Goal: Task Accomplishment & Management: Use online tool/utility

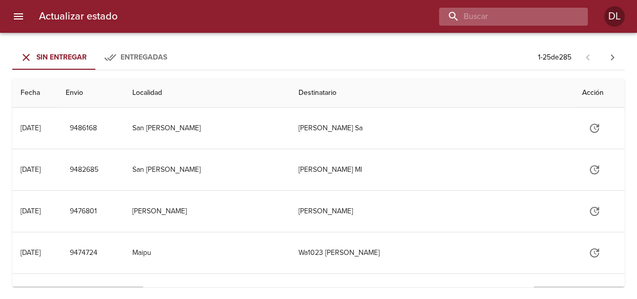
click at [520, 14] on input "buscar" at bounding box center [504, 17] width 131 height 18
type input "9440252"
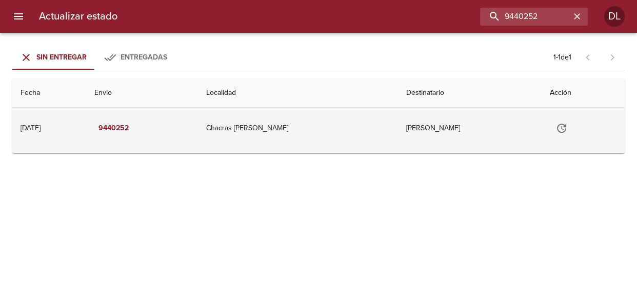
click at [559, 129] on icon "Tabla de envíos del cliente" at bounding box center [561, 128] width 9 height 9
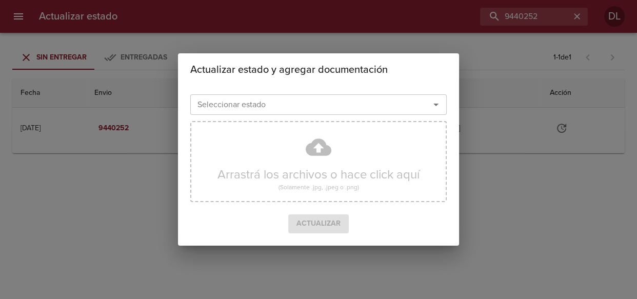
click at [435, 103] on icon "Abrir" at bounding box center [436, 104] width 12 height 12
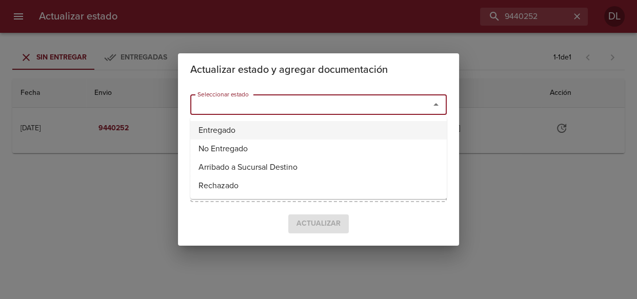
click at [393, 128] on li "Entregado" at bounding box center [318, 130] width 256 height 18
type input "Entregado"
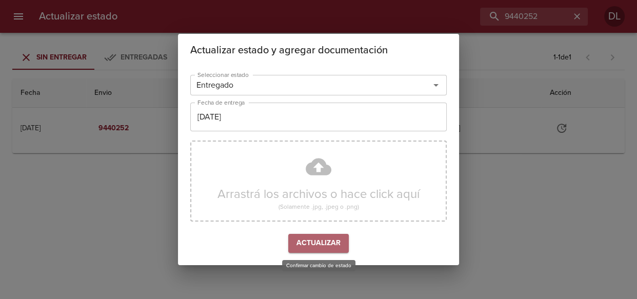
click at [319, 248] on span "Actualizar" at bounding box center [318, 243] width 44 height 13
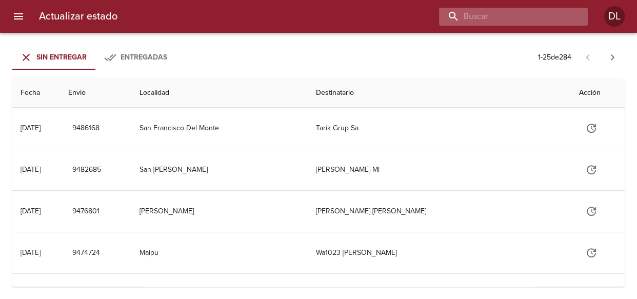
click at [522, 15] on input "buscar" at bounding box center [504, 17] width 131 height 18
type input "9383645"
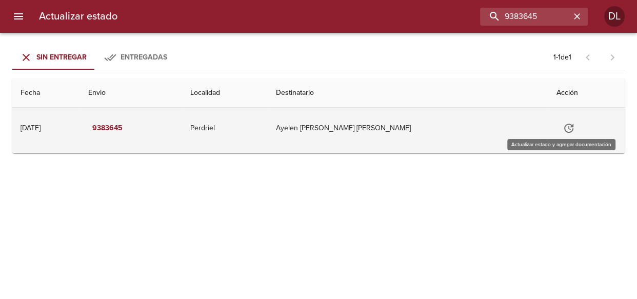
click at [562, 126] on icon "Tabla de envíos del cliente" at bounding box center [568, 128] width 12 height 12
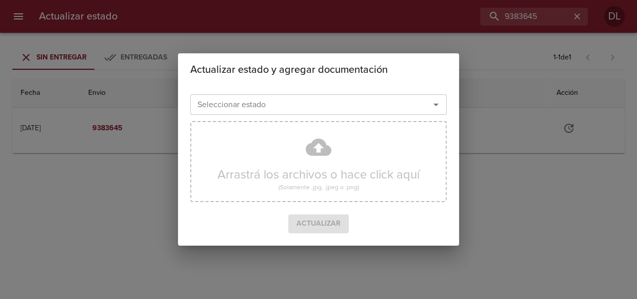
drag, startPoint x: 433, startPoint y: 101, endPoint x: 415, endPoint y: 113, distance: 21.2
click at [431, 103] on icon "Abrir" at bounding box center [436, 104] width 12 height 12
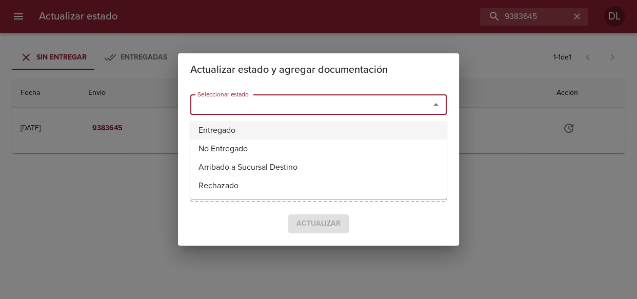
click at [396, 123] on li "Entregado" at bounding box center [318, 130] width 256 height 18
type input "Entregado"
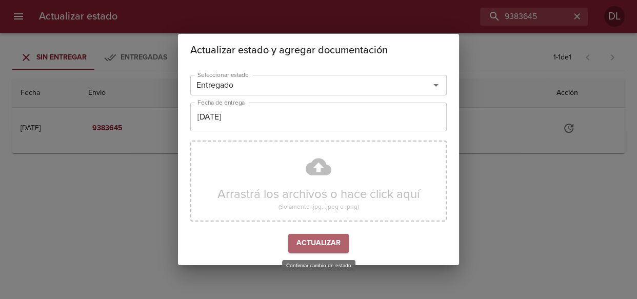
click at [323, 237] on span "Actualizar" at bounding box center [318, 243] width 44 height 13
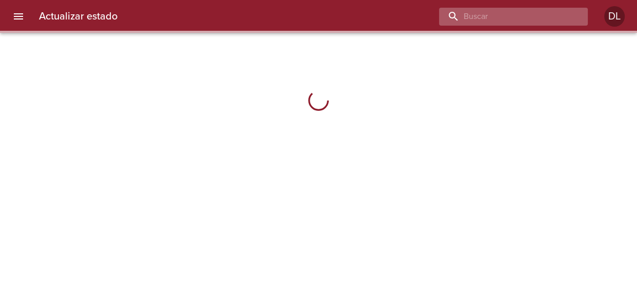
click at [521, 16] on input "buscar" at bounding box center [504, 17] width 131 height 18
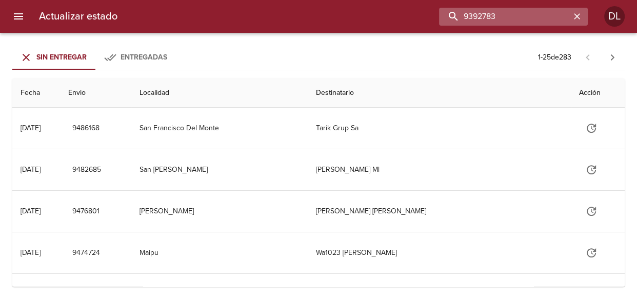
type input "9392783"
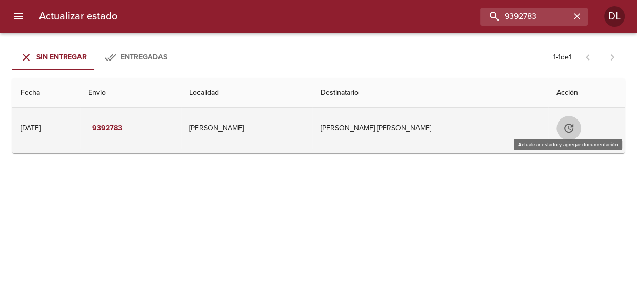
click at [571, 128] on icon "Tabla de envíos del cliente" at bounding box center [568, 128] width 12 height 12
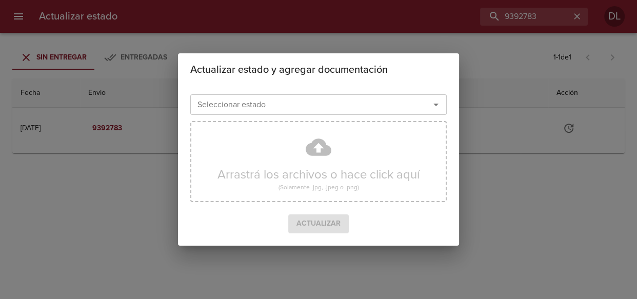
click at [435, 108] on icon "Abrir" at bounding box center [436, 104] width 12 height 12
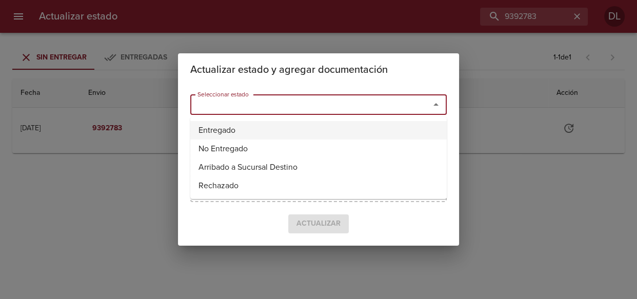
click at [407, 131] on li "Entregado" at bounding box center [318, 130] width 256 height 18
type input "Entregado"
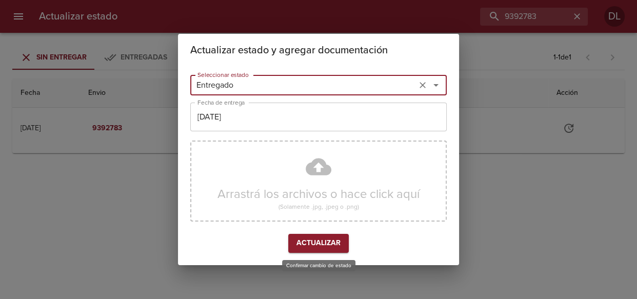
click at [333, 239] on span "Actualizar" at bounding box center [318, 243] width 44 height 13
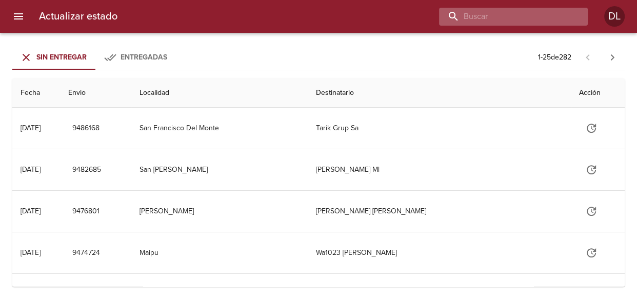
click at [526, 16] on input "buscar" at bounding box center [504, 17] width 131 height 18
type input "9392817"
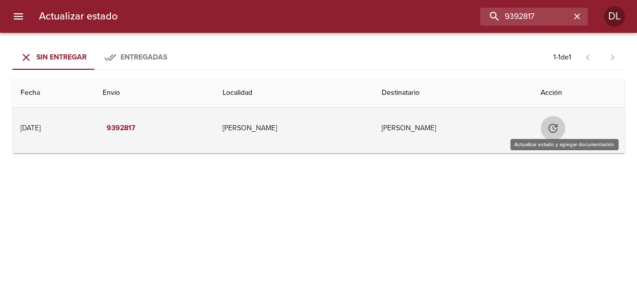
click at [557, 125] on icon "Tabla de envíos del cliente" at bounding box center [552, 128] width 12 height 12
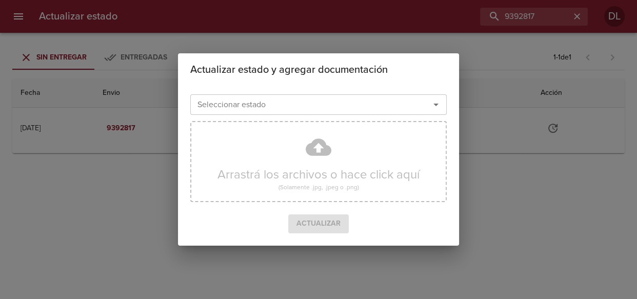
click at [437, 104] on icon "Abrir" at bounding box center [435, 105] width 5 height 3
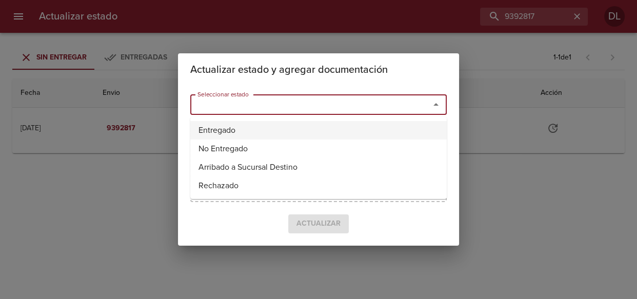
click at [395, 128] on li "Entregado" at bounding box center [318, 130] width 256 height 18
type input "Entregado"
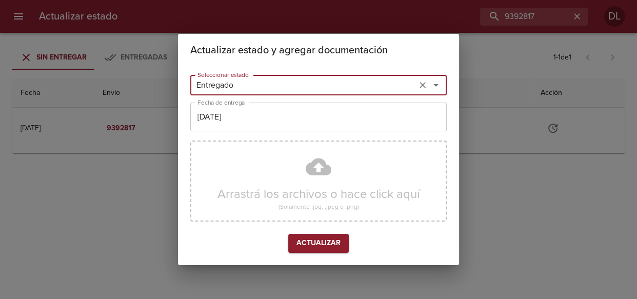
click at [321, 245] on span "Actualizar" at bounding box center [318, 243] width 44 height 13
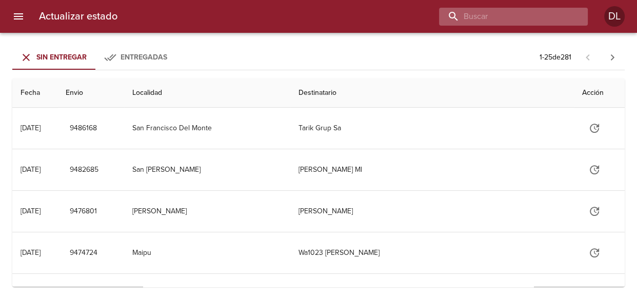
click at [515, 18] on input "buscar" at bounding box center [504, 17] width 131 height 18
type input "9440389"
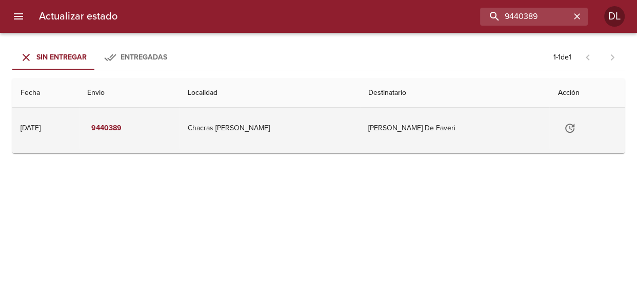
click at [566, 127] on icon "Tabla de envíos del cliente" at bounding box center [569, 128] width 12 height 12
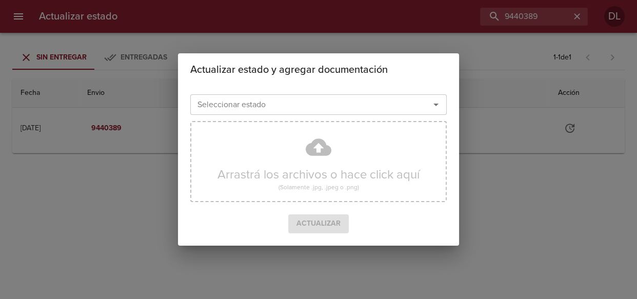
click at [434, 105] on icon "Abrir" at bounding box center [436, 104] width 12 height 12
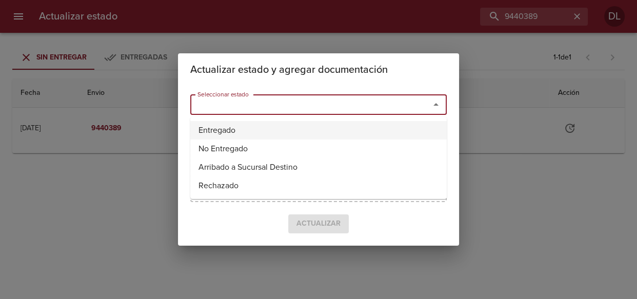
click at [384, 126] on li "Entregado" at bounding box center [318, 130] width 256 height 18
type input "Entregado"
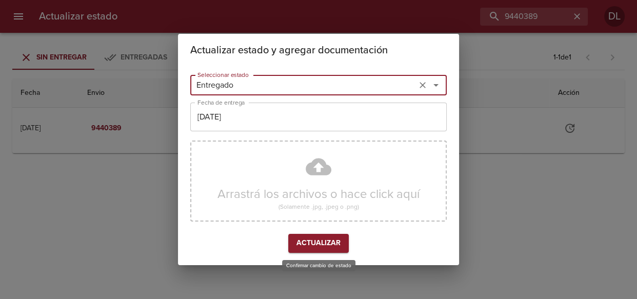
click at [338, 241] on span "Actualizar" at bounding box center [318, 243] width 44 height 13
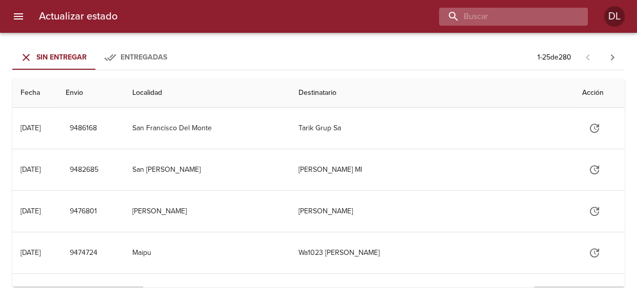
click at [522, 16] on input "buscar" at bounding box center [504, 17] width 131 height 18
type input "9453365"
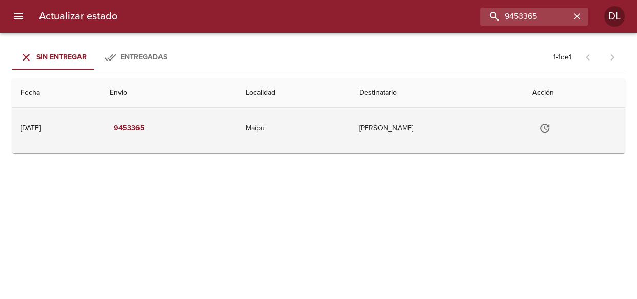
click at [542, 130] on icon "Tabla de envíos del cliente" at bounding box center [544, 128] width 12 height 12
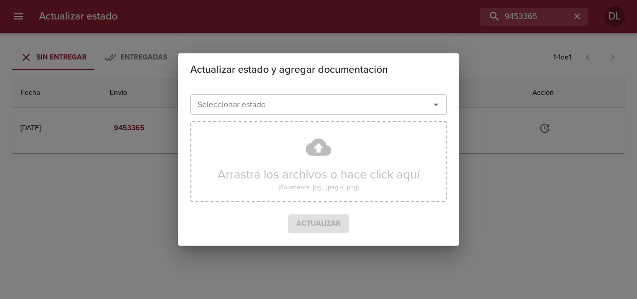
click at [437, 103] on icon "Abrir" at bounding box center [436, 104] width 12 height 12
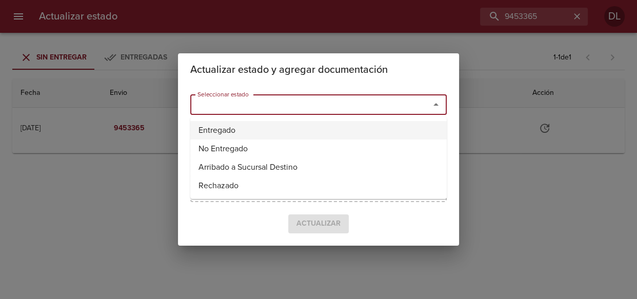
click at [354, 128] on li "Entregado" at bounding box center [318, 130] width 256 height 18
type input "Entregado"
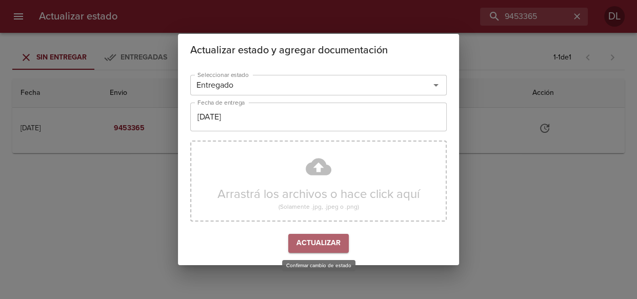
click at [334, 246] on span "Actualizar" at bounding box center [318, 243] width 44 height 13
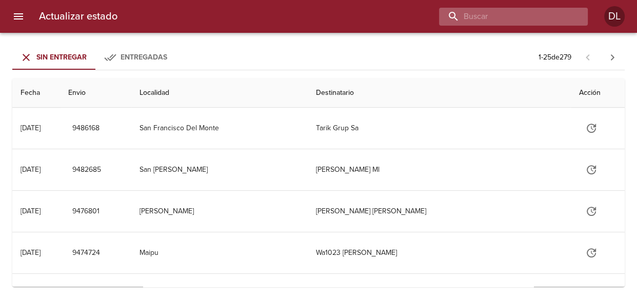
click at [517, 17] on input "buscar" at bounding box center [504, 17] width 131 height 18
type input "9435128"
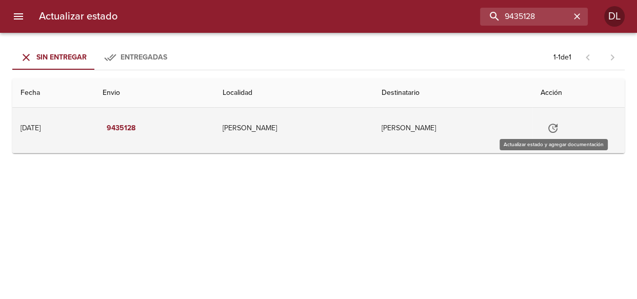
click at [554, 125] on icon "Tabla de envíos del cliente" at bounding box center [552, 128] width 12 height 12
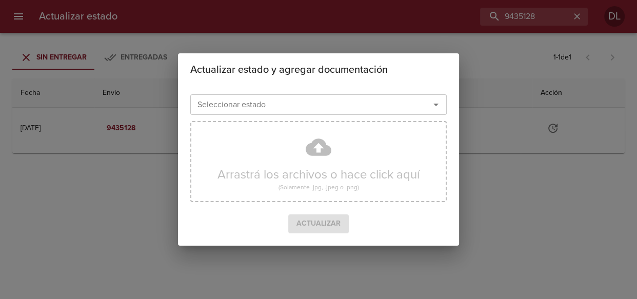
click at [435, 106] on icon "Abrir" at bounding box center [436, 104] width 12 height 12
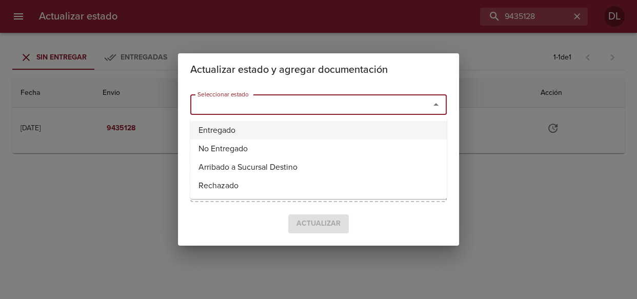
click at [352, 125] on li "Entregado" at bounding box center [318, 130] width 256 height 18
type input "Entregado"
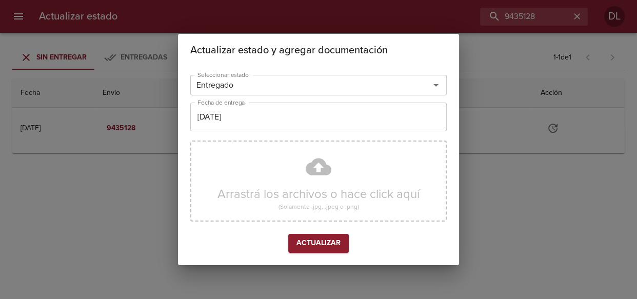
drag, startPoint x: 335, startPoint y: 230, endPoint x: 327, endPoint y: 240, distance: 13.5
click at [335, 230] on div "Arrastrá los archivos o hace click aquí (Solamente .jpg, .jpeg o .png)" at bounding box center [318, 184] width 256 height 97
click at [323, 240] on span "Actualizar" at bounding box center [318, 243] width 44 height 13
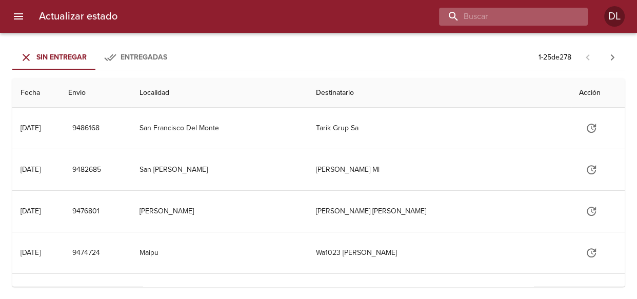
click at [516, 14] on input "buscar" at bounding box center [504, 17] width 131 height 18
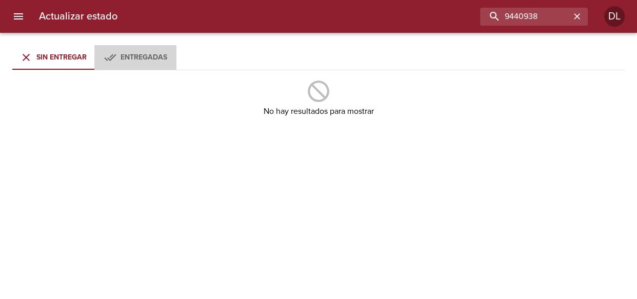
click at [135, 56] on span "Entregadas" at bounding box center [143, 57] width 47 height 9
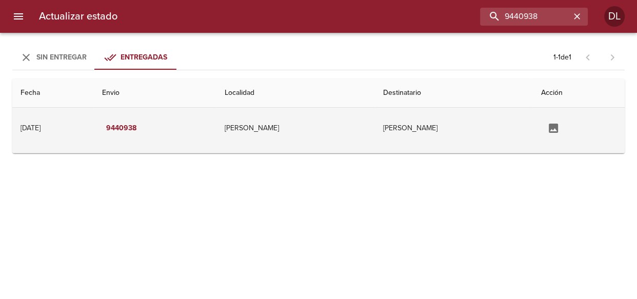
click at [396, 129] on td "[PERSON_NAME]" at bounding box center [454, 128] width 158 height 41
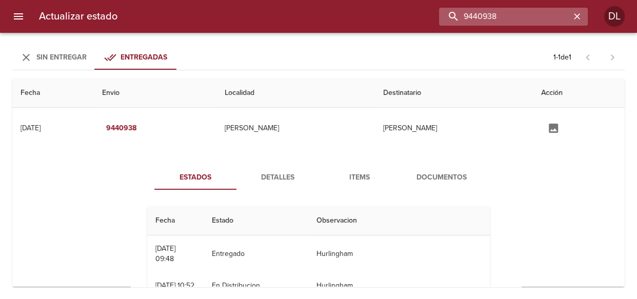
click at [551, 15] on input "9440938" at bounding box center [504, 17] width 131 height 18
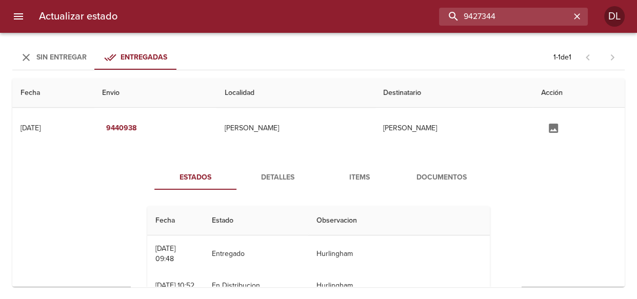
type input "9427344"
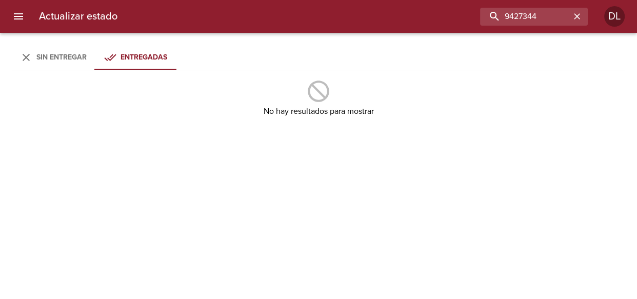
click at [45, 54] on span "Sin Entregar" at bounding box center [61, 57] width 50 height 9
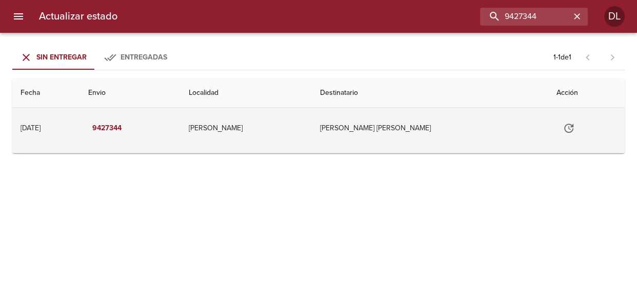
click at [548, 117] on td "Tabla de envíos del cliente" at bounding box center [586, 128] width 76 height 41
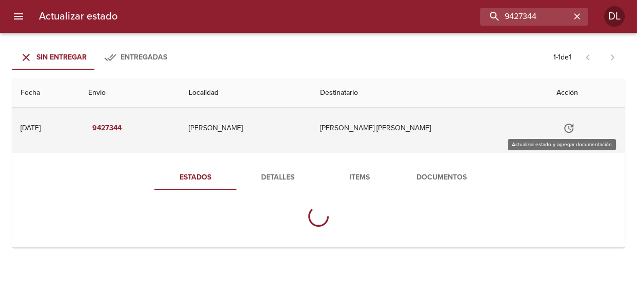
click at [564, 128] on icon "Tabla de envíos del cliente" at bounding box center [568, 128] width 12 height 12
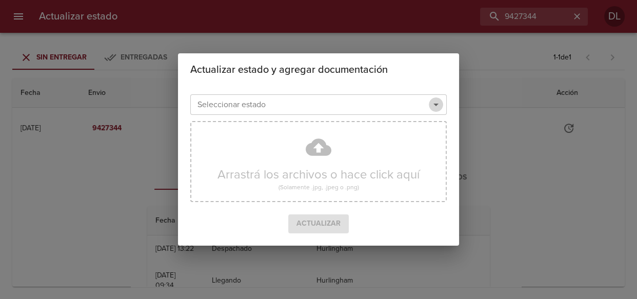
click at [435, 105] on icon "Abrir" at bounding box center [435, 105] width 5 height 3
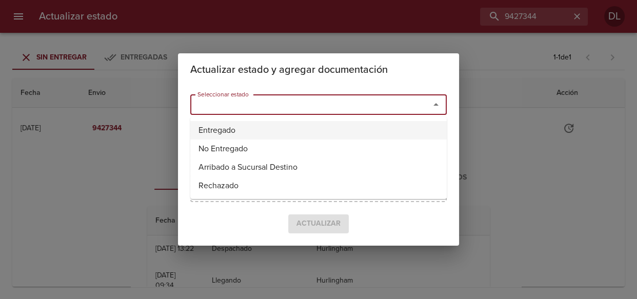
click at [333, 127] on li "Entregado" at bounding box center [318, 130] width 256 height 18
type input "Entregado"
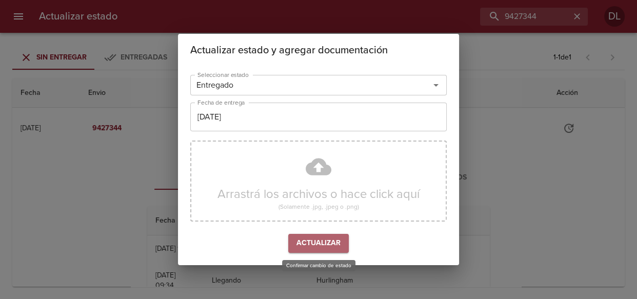
click at [322, 235] on button "Actualizar" at bounding box center [318, 243] width 60 height 19
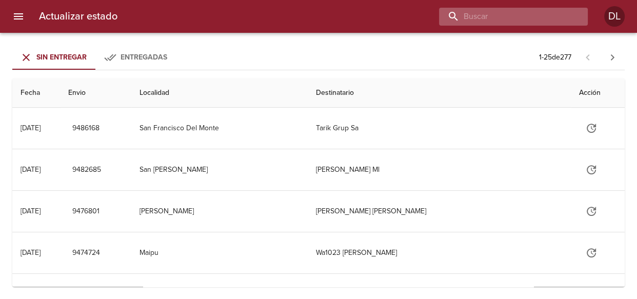
click at [510, 16] on input "buscar" at bounding box center [504, 17] width 131 height 18
type input "9427365"
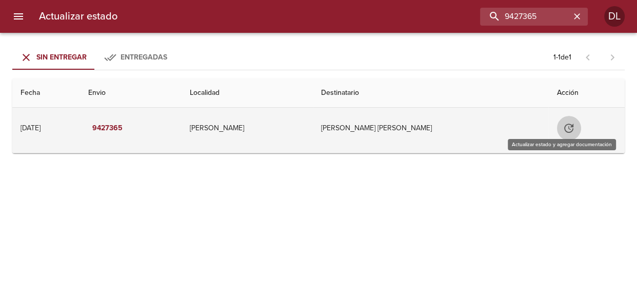
click at [567, 128] on button "Tabla de envíos del cliente" at bounding box center [568, 128] width 25 height 25
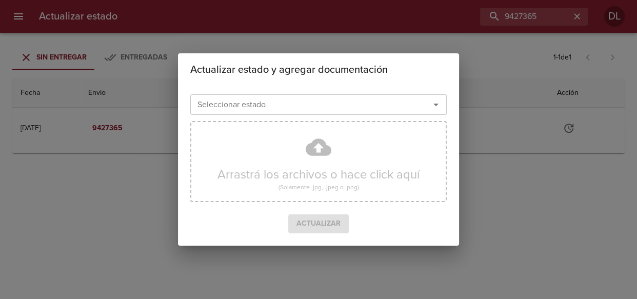
click at [434, 108] on icon "Abrir" at bounding box center [436, 104] width 12 height 12
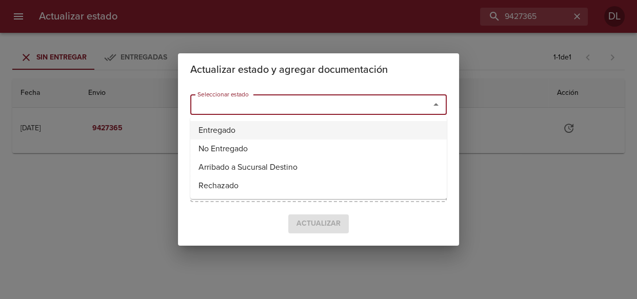
click at [395, 131] on li "Entregado" at bounding box center [318, 130] width 256 height 18
type input "Entregado"
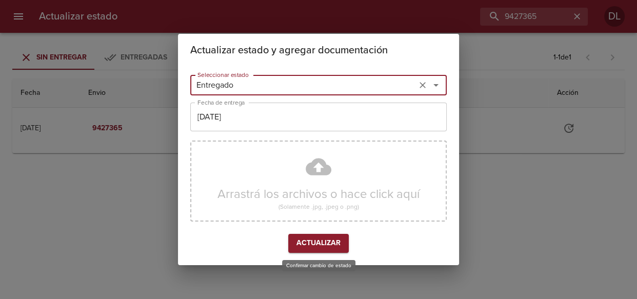
click at [319, 245] on span "Actualizar" at bounding box center [318, 243] width 44 height 13
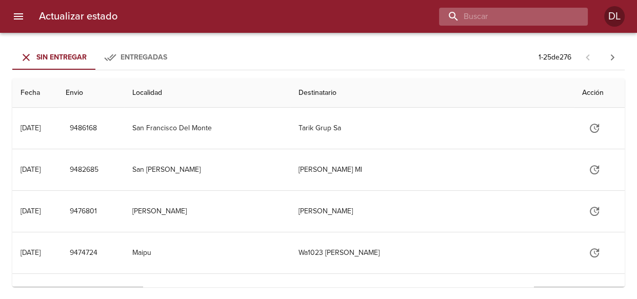
click at [524, 15] on input "buscar" at bounding box center [504, 17] width 131 height 18
type input "9435186"
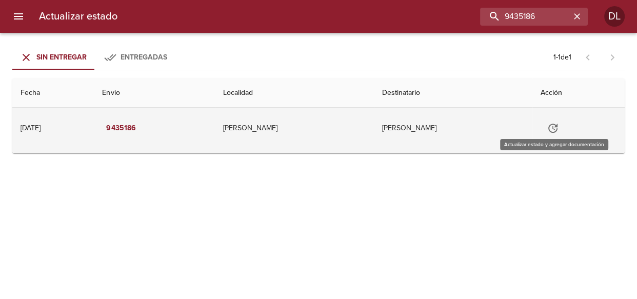
click at [548, 123] on icon "Tabla de envíos del cliente" at bounding box center [552, 128] width 12 height 12
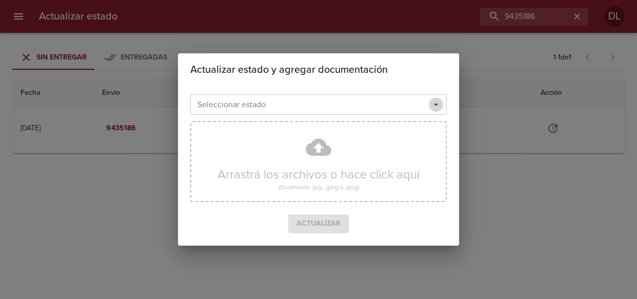
click at [438, 101] on icon "Abrir" at bounding box center [436, 104] width 12 height 12
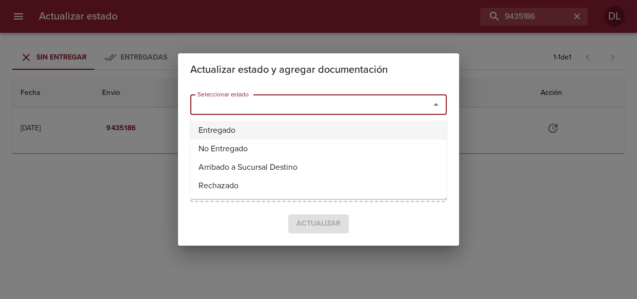
click at [409, 133] on li "Entregado" at bounding box center [318, 130] width 256 height 18
type input "Entregado"
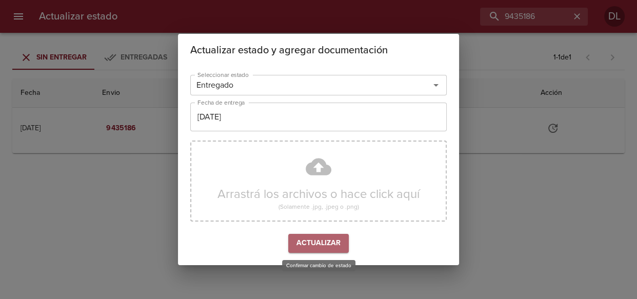
click at [331, 239] on span "Actualizar" at bounding box center [318, 243] width 44 height 13
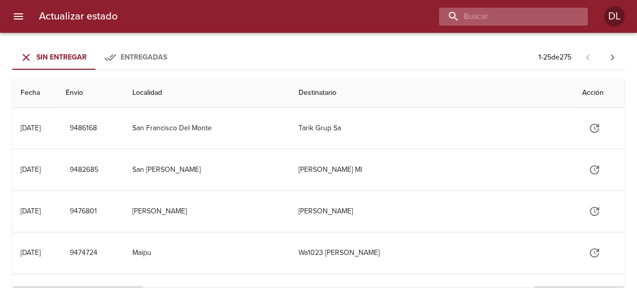
click at [518, 18] on input "buscar" at bounding box center [504, 17] width 131 height 18
type input "9415040"
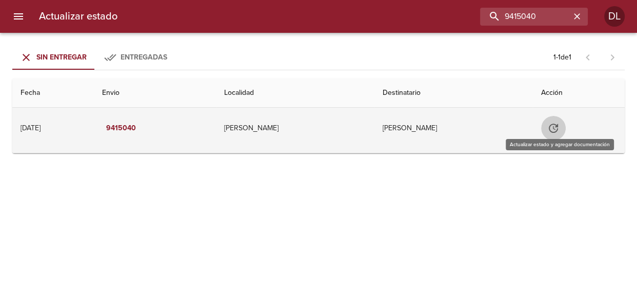
click at [558, 124] on icon "Tabla de envíos del cliente" at bounding box center [552, 128] width 9 height 9
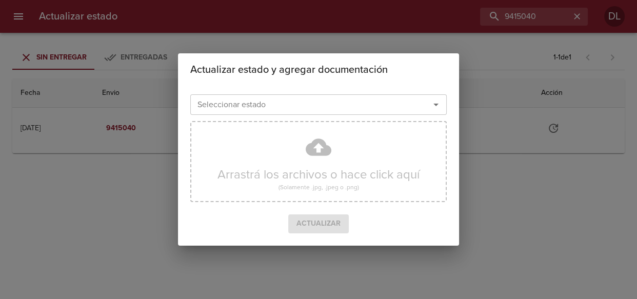
click at [436, 107] on icon "Abrir" at bounding box center [436, 104] width 12 height 12
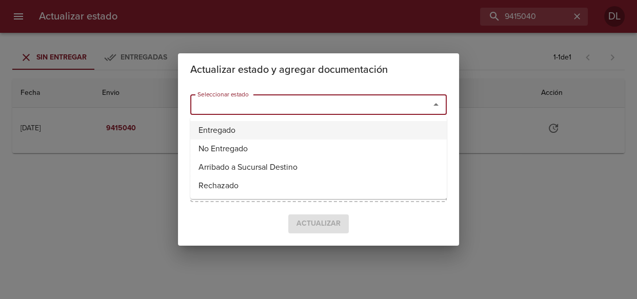
click at [418, 129] on li "Entregado" at bounding box center [318, 130] width 256 height 18
type input "Entregado"
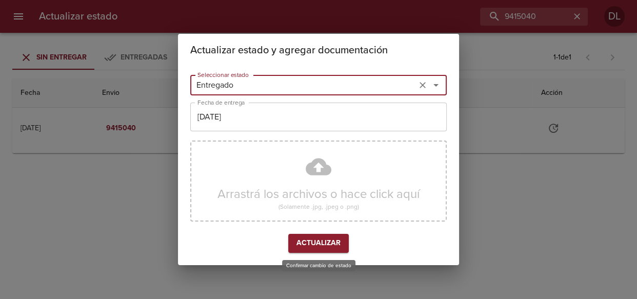
click at [329, 243] on span "Actualizar" at bounding box center [318, 243] width 44 height 13
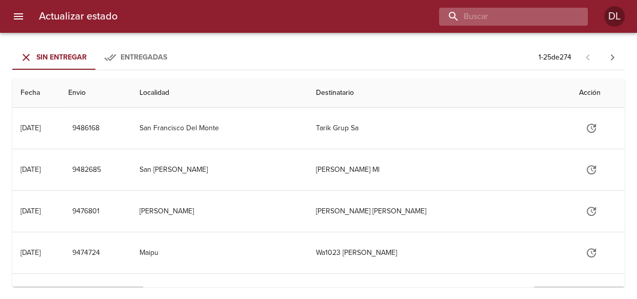
click at [535, 14] on input "buscar" at bounding box center [504, 17] width 131 height 18
type input "9440463"
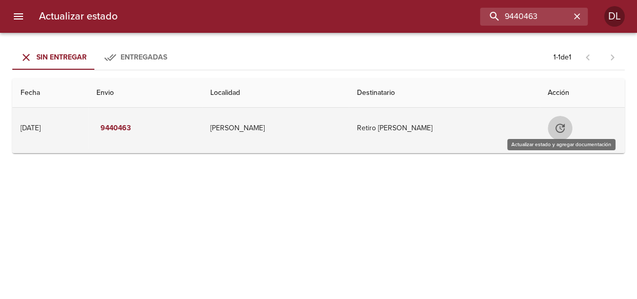
click at [559, 123] on icon "Tabla de envíos del cliente" at bounding box center [560, 128] width 12 height 12
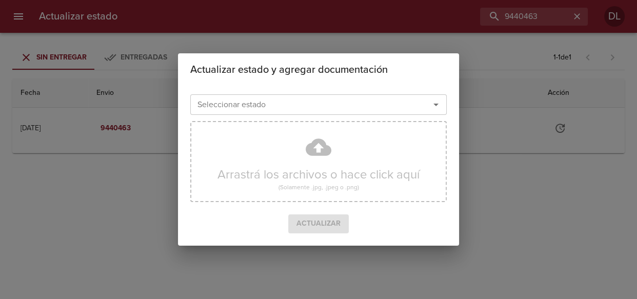
click at [436, 106] on icon "Abrir" at bounding box center [436, 104] width 12 height 12
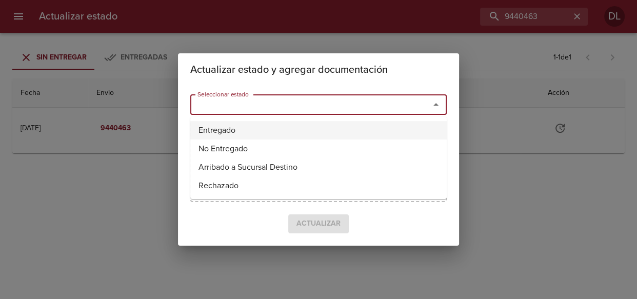
click at [405, 124] on li "Entregado" at bounding box center [318, 130] width 256 height 18
type input "Entregado"
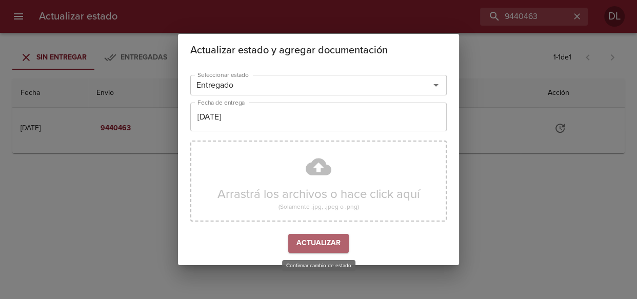
click at [323, 240] on span "Actualizar" at bounding box center [318, 243] width 44 height 13
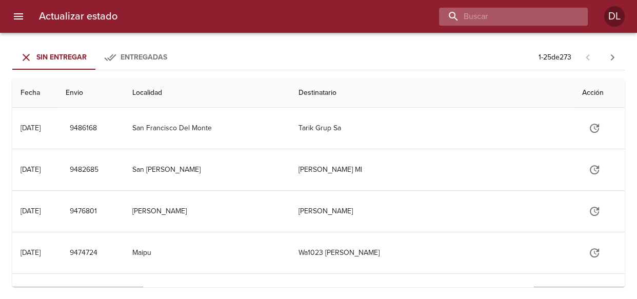
click at [528, 15] on input "buscar" at bounding box center [504, 17] width 131 height 18
type input "9440261"
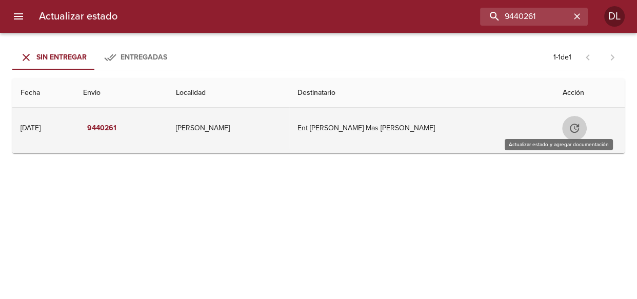
click at [568, 123] on icon "Tabla de envíos del cliente" at bounding box center [574, 128] width 12 height 12
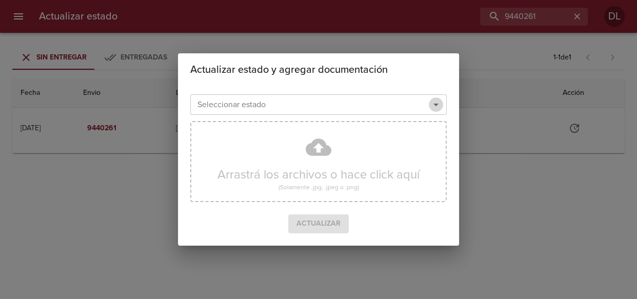
click at [434, 108] on icon "Abrir" at bounding box center [436, 104] width 12 height 12
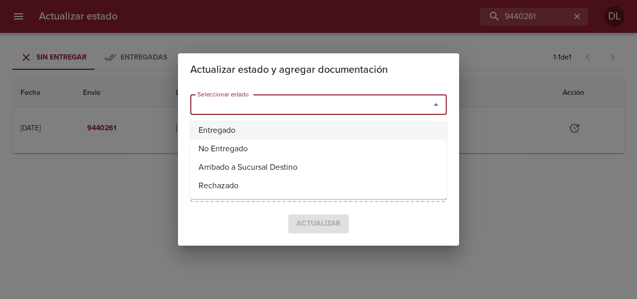
click at [382, 126] on li "Entregado" at bounding box center [318, 130] width 256 height 18
type input "Entregado"
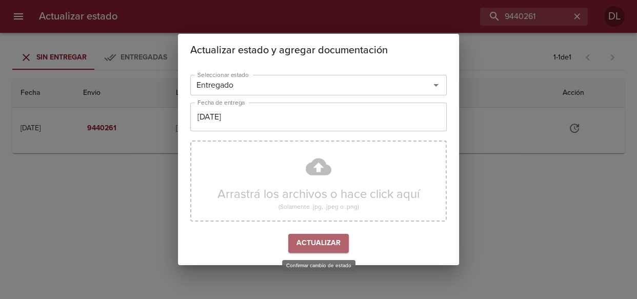
click at [339, 243] on span "Actualizar" at bounding box center [318, 243] width 44 height 13
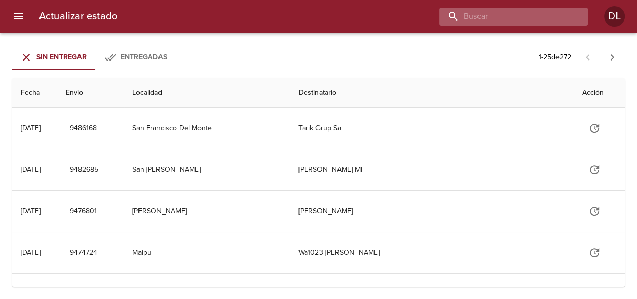
click at [536, 16] on input "buscar" at bounding box center [504, 17] width 131 height 18
type input "9442325"
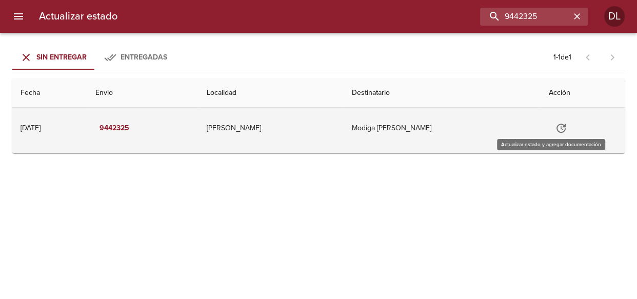
click at [555, 123] on icon "Tabla de envíos del cliente" at bounding box center [561, 128] width 12 height 12
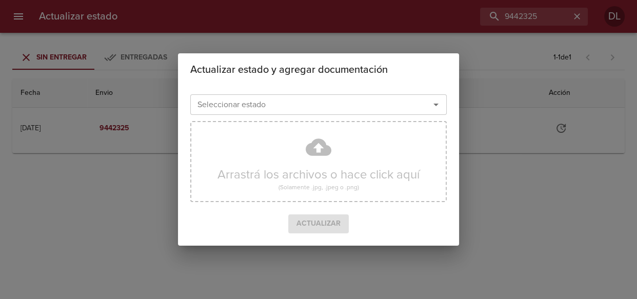
drag, startPoint x: 439, startPoint y: 101, endPoint x: 432, endPoint y: 105, distance: 7.8
click at [438, 102] on icon "Abrir" at bounding box center [436, 104] width 12 height 12
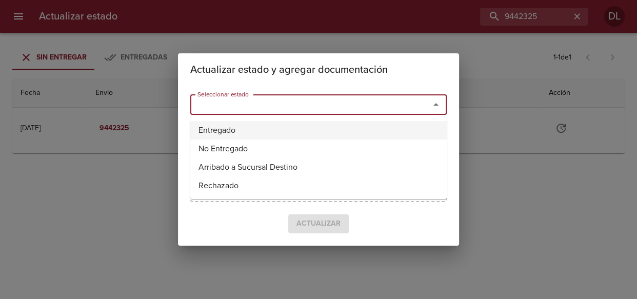
click at [396, 127] on li "Entregado" at bounding box center [318, 130] width 256 height 18
type input "Entregado"
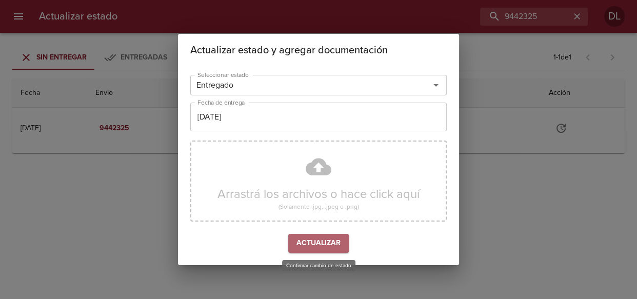
drag, startPoint x: 336, startPoint y: 239, endPoint x: 338, endPoint y: 234, distance: 5.5
click at [336, 239] on span "Actualizar" at bounding box center [318, 243] width 44 height 13
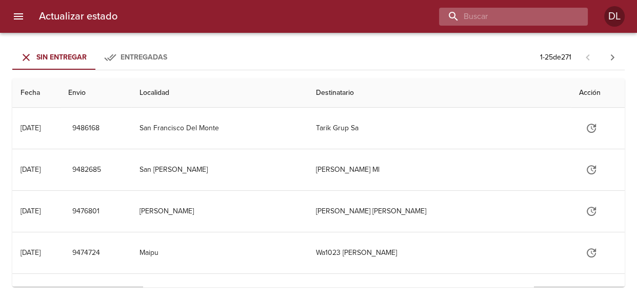
click at [509, 15] on input "buscar" at bounding box center [504, 17] width 131 height 18
type input "[PERSON_NAME]"
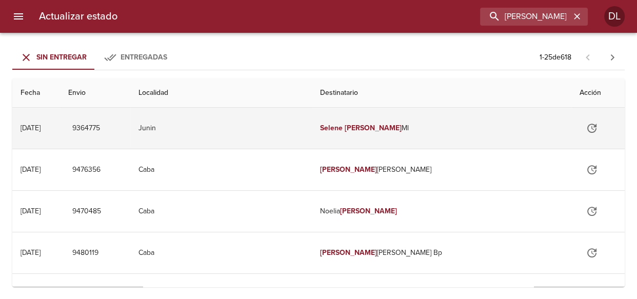
click at [397, 128] on em "[PERSON_NAME]" at bounding box center [372, 128] width 57 height 9
